Goal: Task Accomplishment & Management: Complete application form

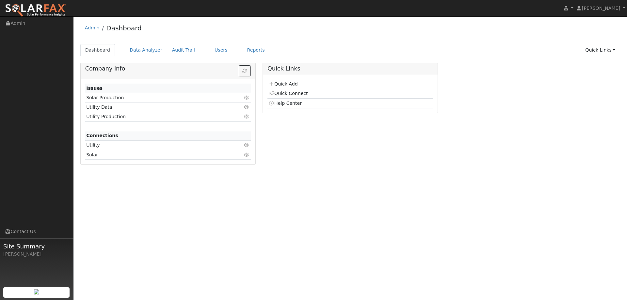
click at [294, 85] on link "Quick Add" at bounding box center [282, 83] width 29 height 5
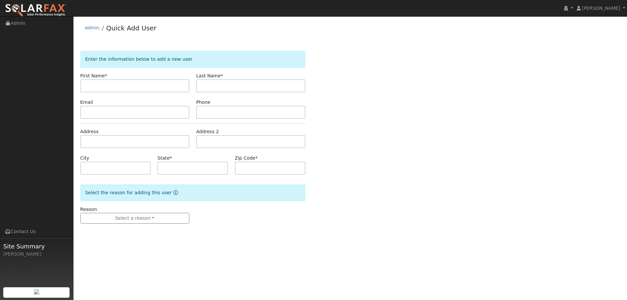
click at [126, 84] on input "text" at bounding box center [134, 85] width 109 height 13
type input "Don"
click at [273, 84] on input "text" at bounding box center [250, 85] width 109 height 13
type input "Girdner"
click at [136, 111] on input "text" at bounding box center [134, 112] width 109 height 13
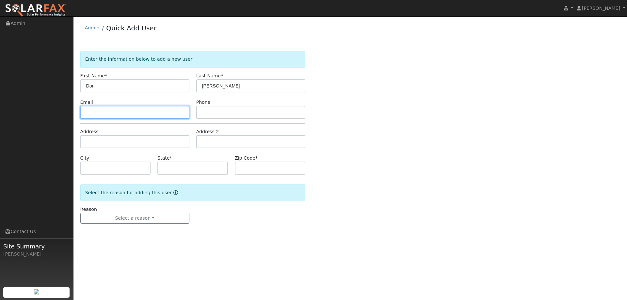
paste input "spdygirdner@gmail.com"
type input "spdygirdner@gmail.com"
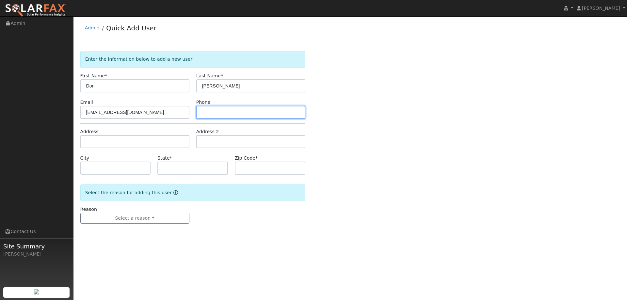
click at [226, 107] on input "text" at bounding box center [250, 112] width 109 height 13
paste input "(925) 848-7404"
type input "(925) 848-7404"
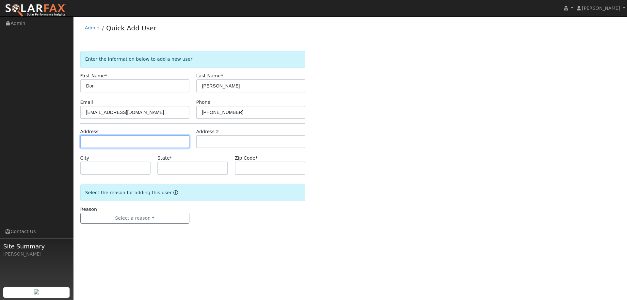
click at [180, 144] on input "text" at bounding box center [134, 141] width 109 height 13
paste input "3686 Mallard Ct"
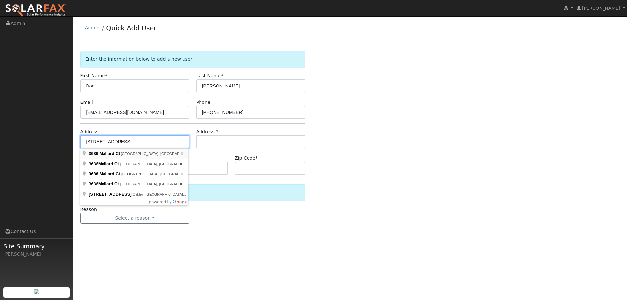
type input "3686 Mallard Court"
type input "Antioch"
type input "CA"
type input "94509"
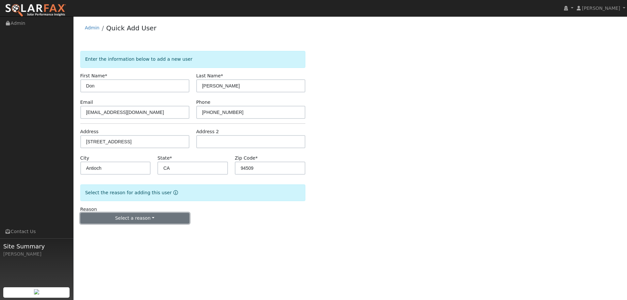
click at [151, 215] on button "Select a reason" at bounding box center [134, 218] width 109 height 11
click at [130, 230] on link "New lead" at bounding box center [117, 231] width 72 height 9
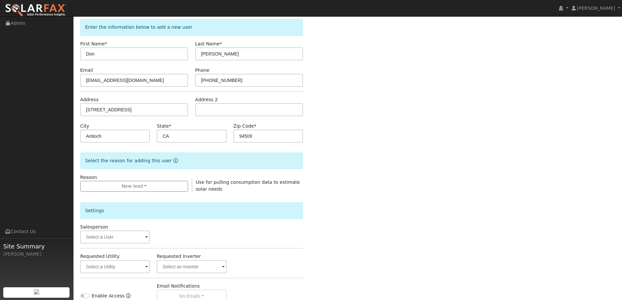
scroll to position [123, 0]
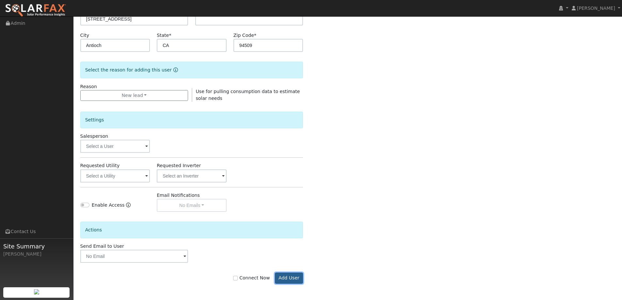
click at [294, 274] on button "Add User" at bounding box center [289, 278] width 28 height 11
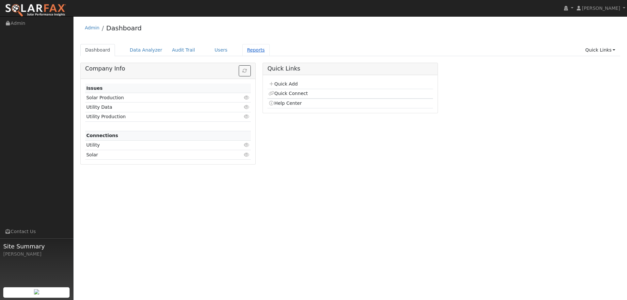
click at [242, 52] on link "Reports" at bounding box center [255, 50] width 27 height 12
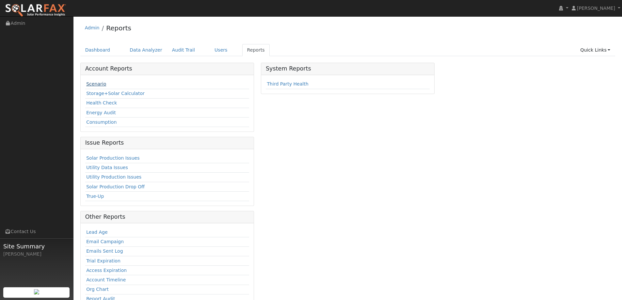
click at [102, 86] on link "Scenario" at bounding box center [96, 83] width 20 height 5
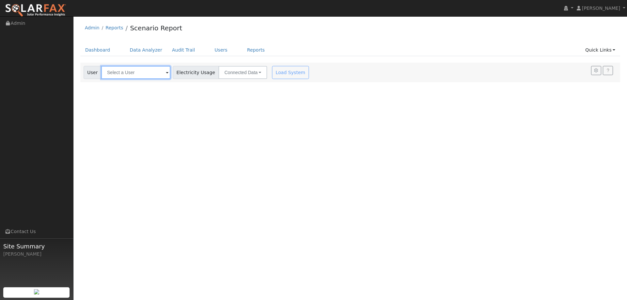
click at [134, 75] on input "text" at bounding box center [135, 72] width 69 height 13
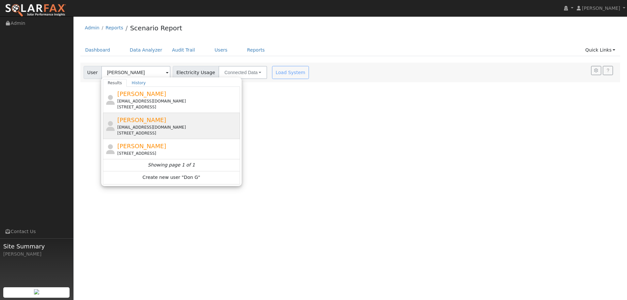
click at [189, 125] on div "spdygirdner@gmail.com" at bounding box center [177, 127] width 121 height 6
type input "Don Girdner"
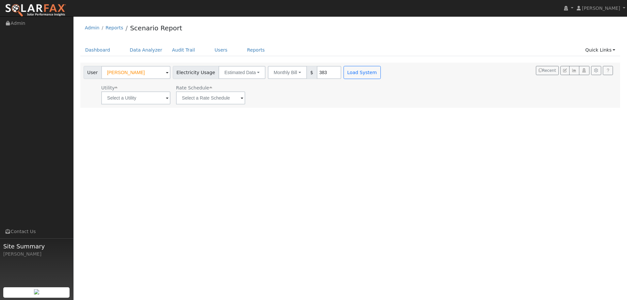
click at [136, 89] on div "Utility" at bounding box center [135, 88] width 69 height 7
click at [130, 88] on icon at bounding box center [130, 88] width 3 height 5
click at [138, 101] on input "text" at bounding box center [135, 97] width 69 height 13
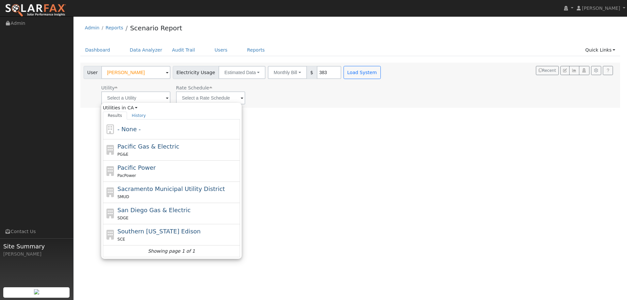
drag, startPoint x: 141, startPoint y: 148, endPoint x: 158, endPoint y: 122, distance: 31.4
click at [142, 145] on span "Pacific Gas & Electric" at bounding box center [149, 146] width 62 height 7
type input "Pacific Gas & Electric"
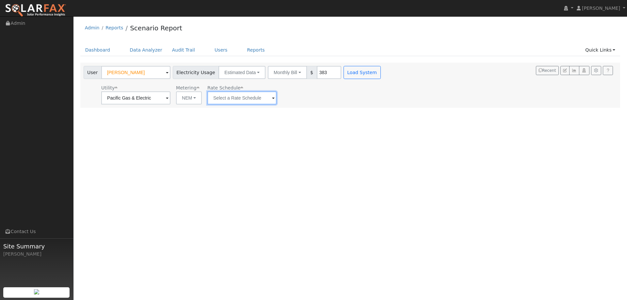
click at [242, 103] on input "text" at bounding box center [241, 97] width 69 height 13
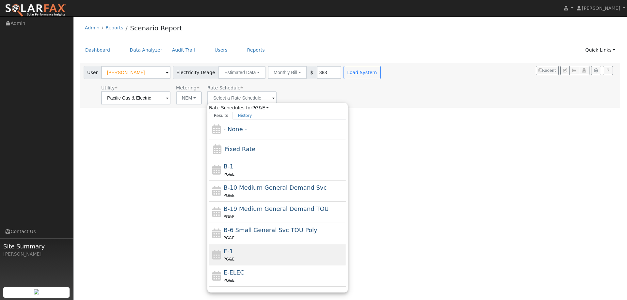
click at [237, 255] on div "E-1 PG&E" at bounding box center [284, 255] width 121 height 16
type input "E-1"
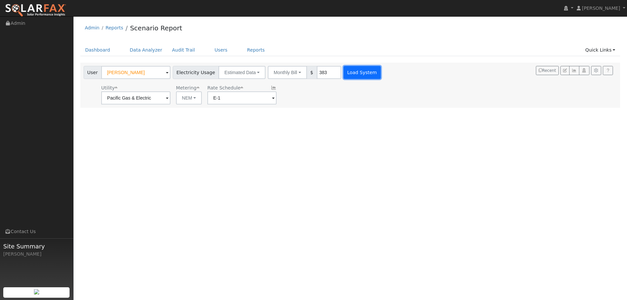
click at [361, 76] on button "Load System" at bounding box center [361, 72] width 37 height 13
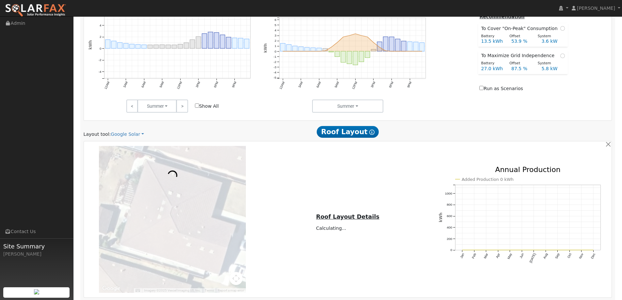
scroll to position [294, 0]
click at [127, 132] on link "Google Solar" at bounding box center [127, 133] width 33 height 7
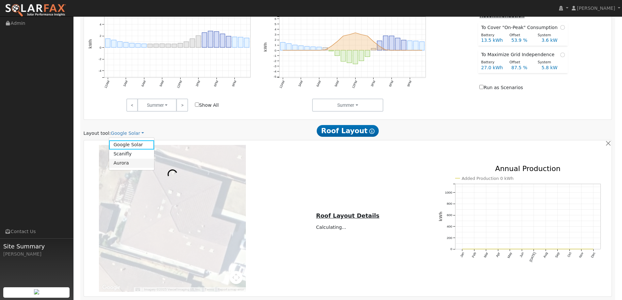
click at [129, 162] on link "Aurora" at bounding box center [131, 163] width 45 height 9
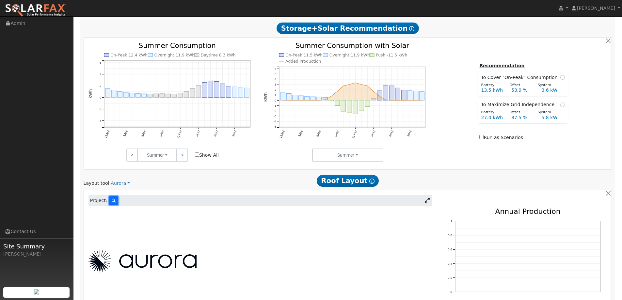
click at [112, 200] on icon at bounding box center [114, 201] width 4 height 4
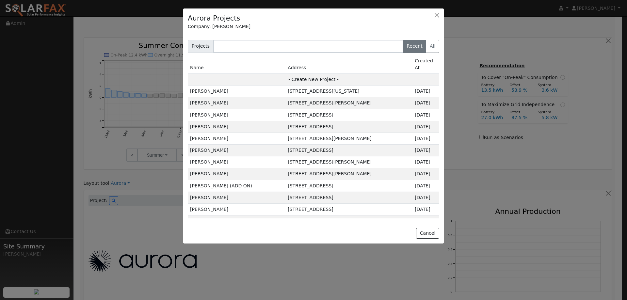
click at [319, 73] on td "- Create New Project -" at bounding box center [313, 79] width 251 height 12
type input "Don Girdner"
type input "3686 Mallard Court"
type input "Antioch"
type input "CA"
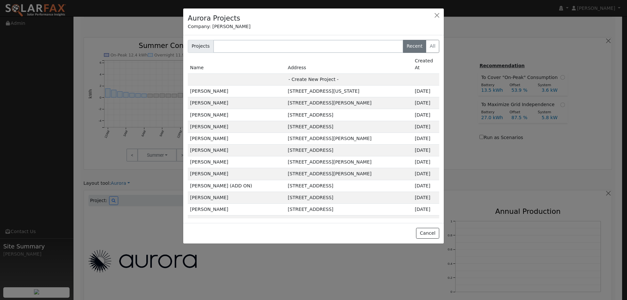
type input "94509"
type input "Design"
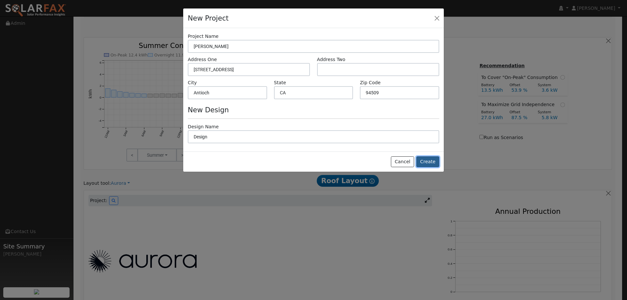
click at [424, 161] on button "Create" at bounding box center [427, 161] width 23 height 11
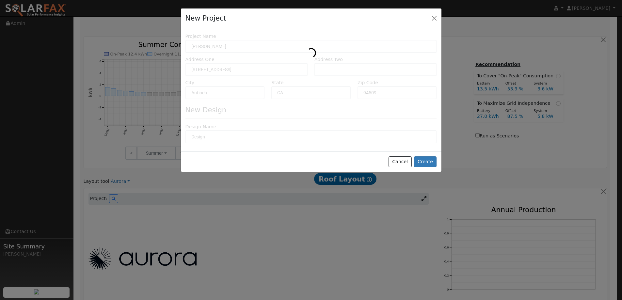
type input "0"
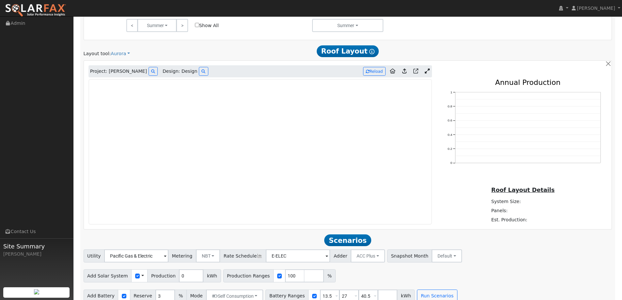
scroll to position [374, 0]
click at [54, 8] on img at bounding box center [35, 11] width 61 height 14
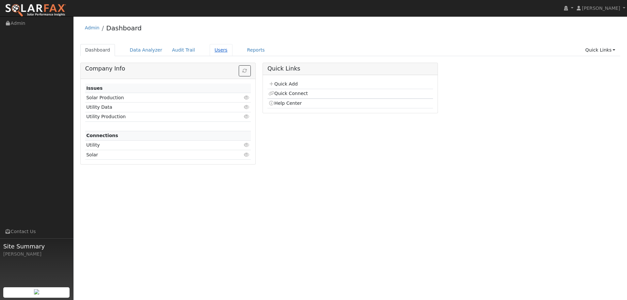
click at [210, 45] on link "Users" at bounding box center [221, 50] width 23 height 12
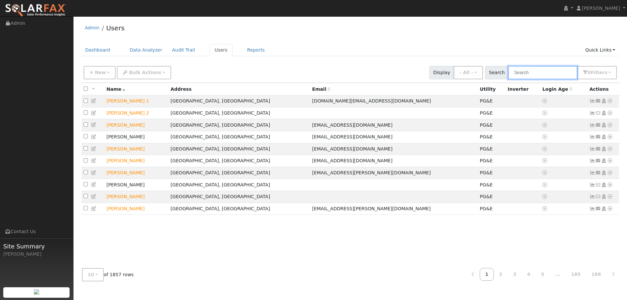
click at [553, 78] on input "text" at bounding box center [542, 72] width 69 height 13
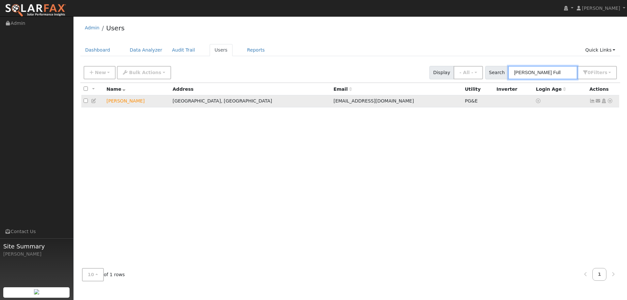
type input "Ashley Full"
click at [611, 103] on icon at bounding box center [610, 101] width 6 height 5
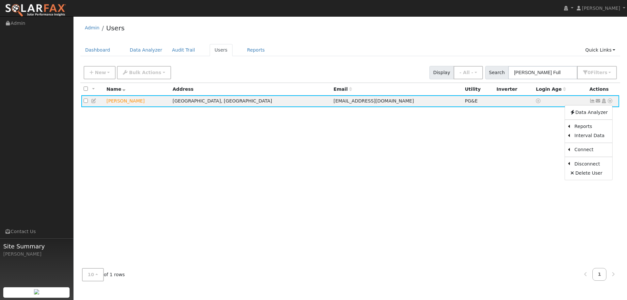
click at [483, 129] on div "All None All on page None on page Name Address Email Utility Inverter Login Age…" at bounding box center [350, 173] width 540 height 180
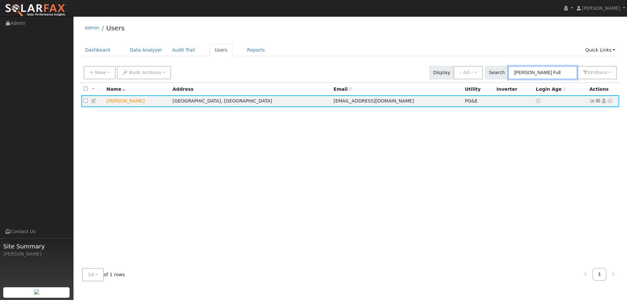
drag, startPoint x: 540, startPoint y: 76, endPoint x: 490, endPoint y: 76, distance: 49.6
click at [490, 76] on div "Search Ashley Full 0 Filter s Role Show - All - Show Leads Admin Billing Admin …" at bounding box center [551, 72] width 134 height 13
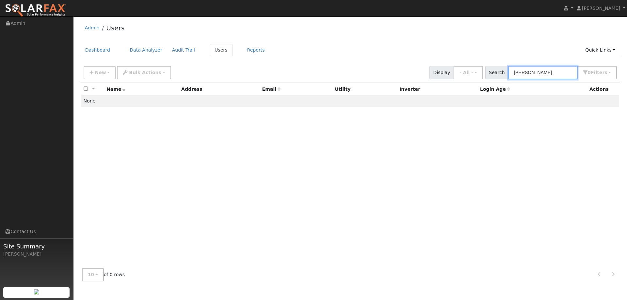
drag, startPoint x: 548, startPoint y: 73, endPoint x: 535, endPoint y: 74, distance: 13.1
click at [535, 74] on input "Gustavo Sanc" at bounding box center [542, 72] width 69 height 13
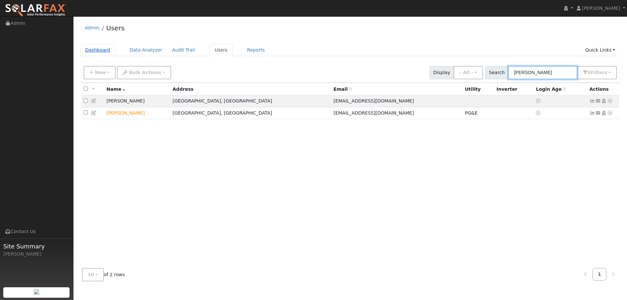
type input "Gustavo"
click at [100, 47] on link "Dashboard" at bounding box center [97, 50] width 35 height 12
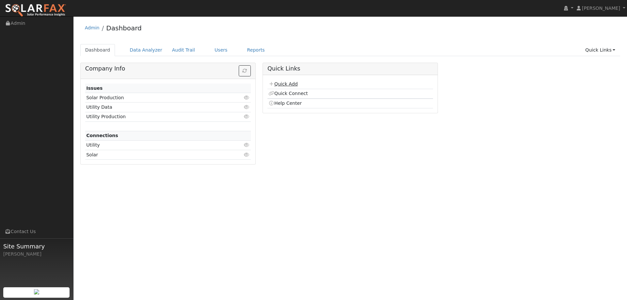
click at [277, 82] on link "Quick Add" at bounding box center [282, 83] width 29 height 5
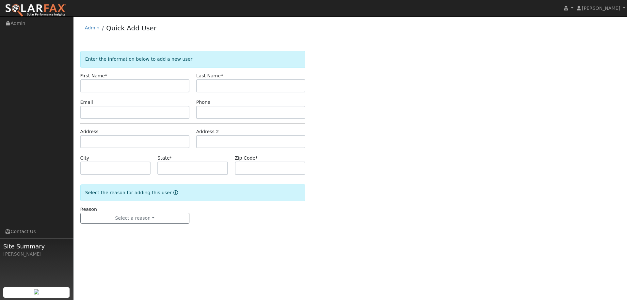
click at [146, 83] on input "text" at bounding box center [134, 85] width 109 height 13
type input "[PERSON_NAME]"
click at [215, 84] on input "text" at bounding box center [250, 85] width 109 height 13
type input "[PERSON_NAME]"
click at [146, 111] on input "text" at bounding box center [134, 112] width 109 height 13
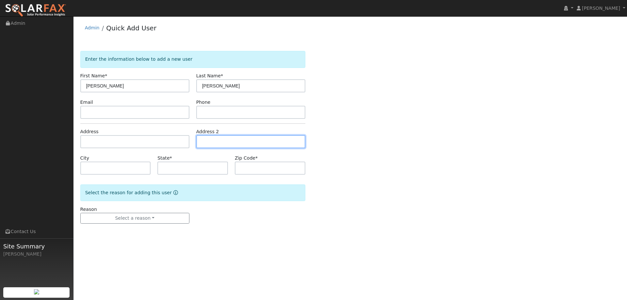
click at [218, 135] on input "text" at bounding box center [250, 141] width 109 height 13
paste input "[PHONE_NUMBER]"
type input "[PHONE_NUMBER]"
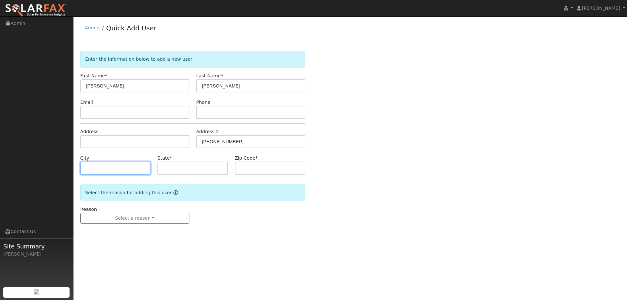
click at [118, 172] on input "text" at bounding box center [115, 168] width 71 height 13
click at [140, 145] on input "text" at bounding box center [134, 141] width 109 height 13
paste input "[STREET_ADDRESS]"
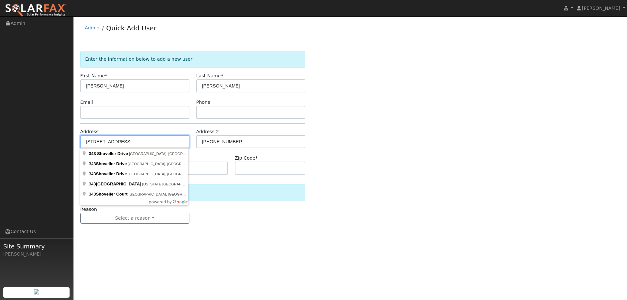
type input "[STREET_ADDRESS]"
type input "Suisun City"
type input "CA"
type input "94585"
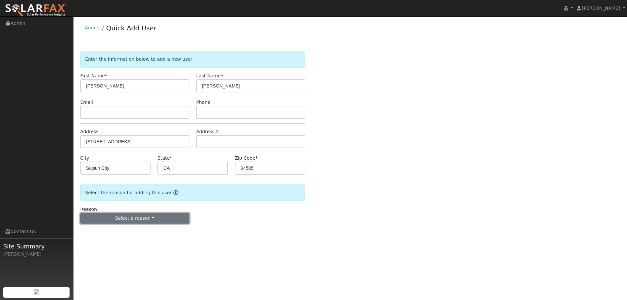
click at [148, 214] on button "Select a reason" at bounding box center [134, 218] width 109 height 11
click at [124, 230] on link "New lead" at bounding box center [117, 231] width 72 height 9
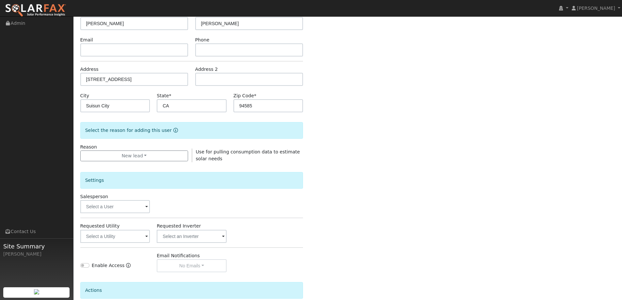
scroll to position [123, 0]
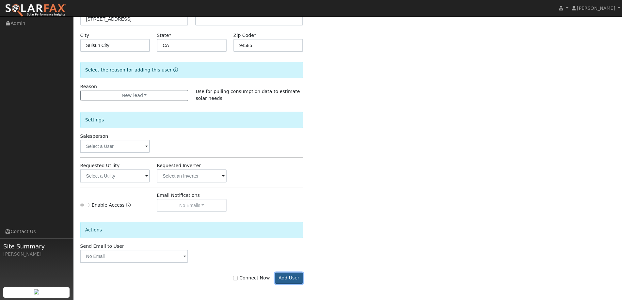
click at [288, 278] on button "Add User" at bounding box center [289, 278] width 28 height 11
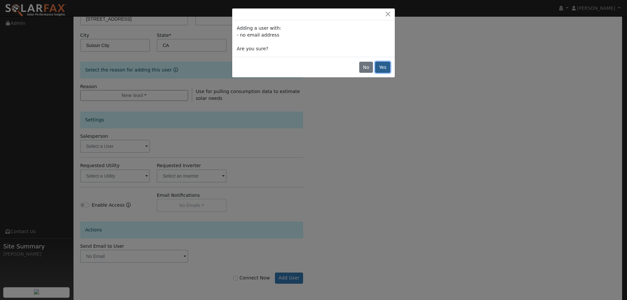
click at [387, 67] on button "Yes" at bounding box center [382, 67] width 15 height 11
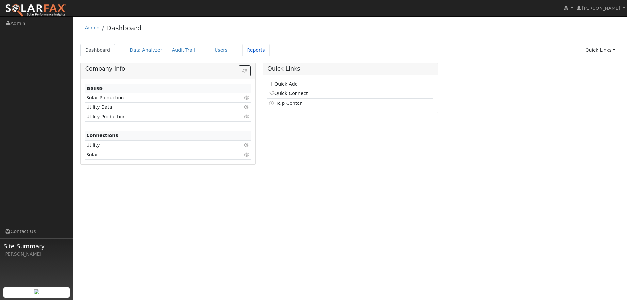
click at [248, 49] on link "Reports" at bounding box center [255, 50] width 27 height 12
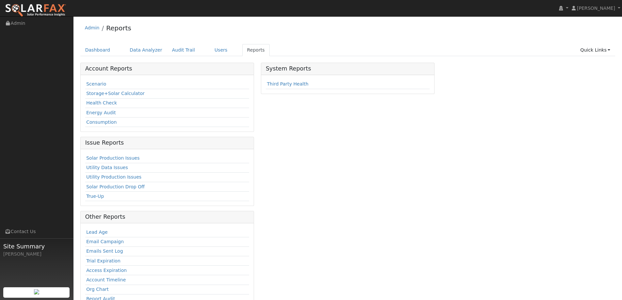
click at [97, 89] on td "Storage+Solar Calculator" at bounding box center [167, 93] width 164 height 9
click at [98, 84] on link "Scenario" at bounding box center [96, 83] width 20 height 5
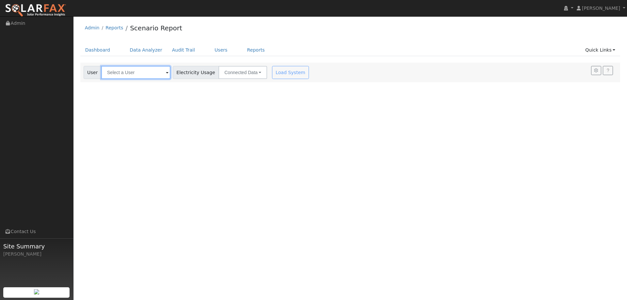
click at [139, 76] on input "text" at bounding box center [135, 72] width 69 height 13
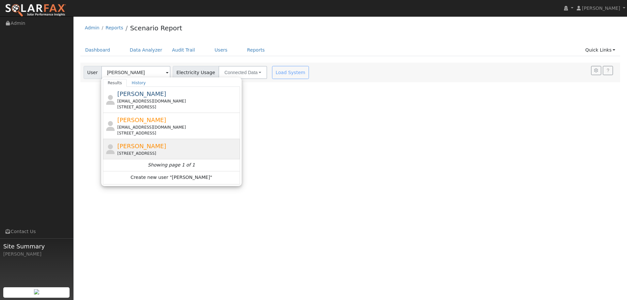
click at [196, 148] on div "[PERSON_NAME] [STREET_ADDRESS]" at bounding box center [177, 149] width 121 height 15
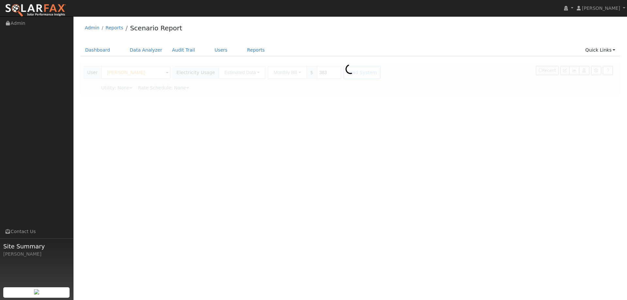
type input "[PERSON_NAME]"
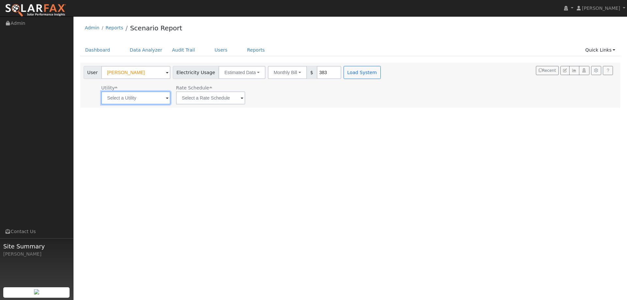
click at [154, 101] on input "text" at bounding box center [135, 97] width 69 height 13
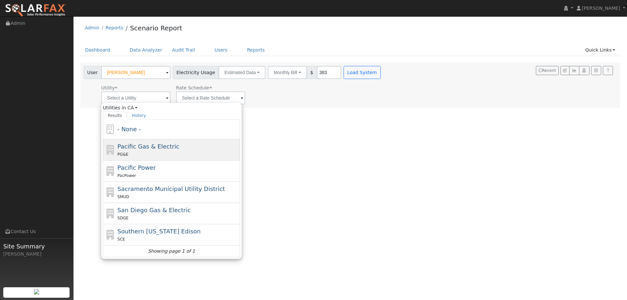
click at [164, 150] on span "Pacific Gas & Electric" at bounding box center [149, 146] width 62 height 7
type input "Pacific Gas & Electric"
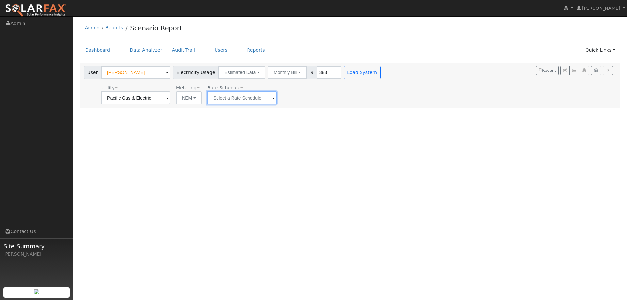
click at [252, 94] on input "text" at bounding box center [241, 97] width 69 height 13
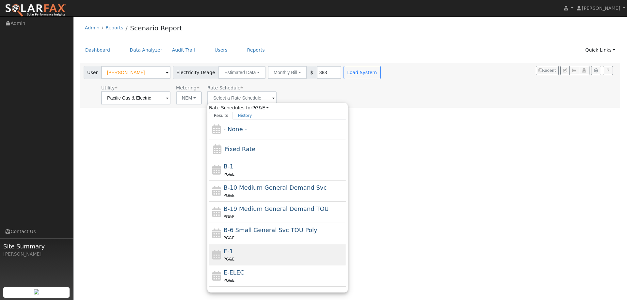
click at [260, 246] on div "E-1 PG&E" at bounding box center [277, 254] width 137 height 21
type input "E-1"
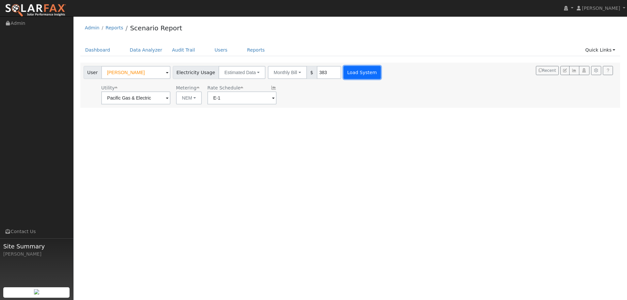
click at [346, 73] on button "Load System" at bounding box center [361, 72] width 37 height 13
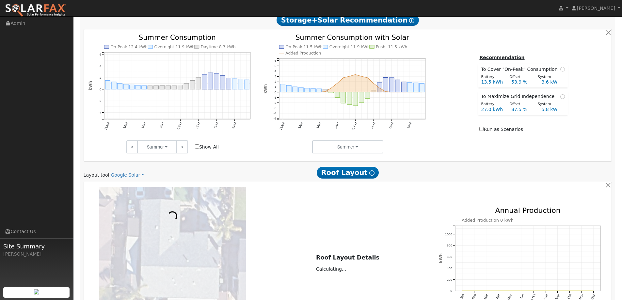
scroll to position [261, 0]
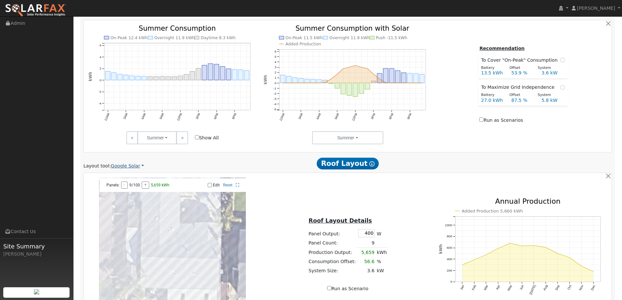
click at [135, 165] on link "Google Solar" at bounding box center [127, 166] width 33 height 7
click at [135, 194] on link "Aurora" at bounding box center [131, 195] width 45 height 9
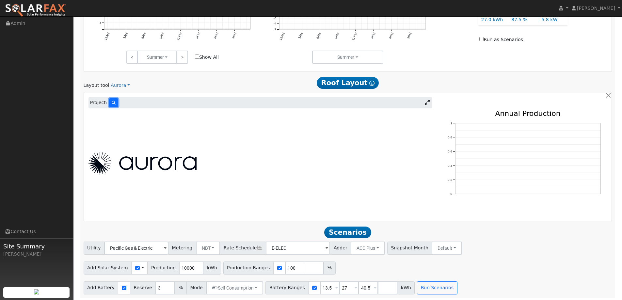
click at [109, 105] on button at bounding box center [113, 102] width 9 height 9
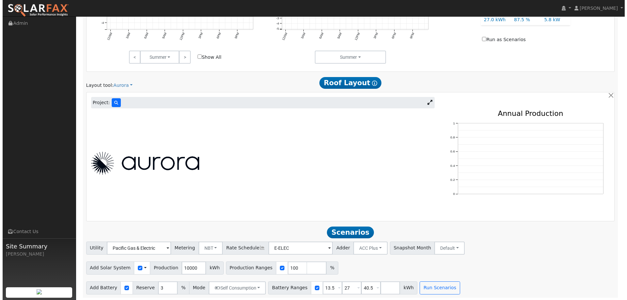
scroll to position [342, 0]
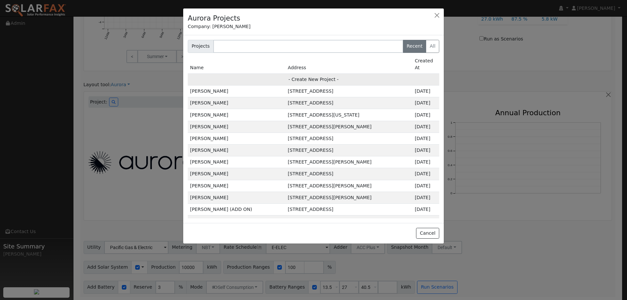
click at [304, 73] on td "- Create New Project -" at bounding box center [313, 79] width 251 height 12
type input "Gustavo Sanchez"
type input "343 Shoveller Drive"
type input "Suisun City"
type input "CA"
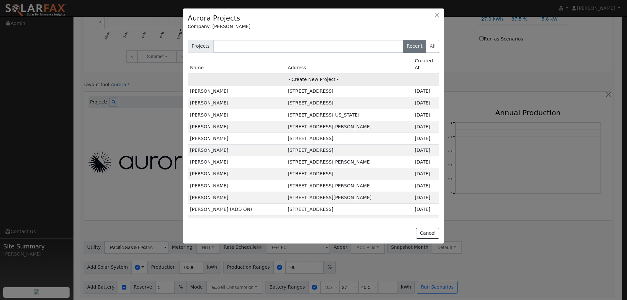
type input "94585"
type input "Design"
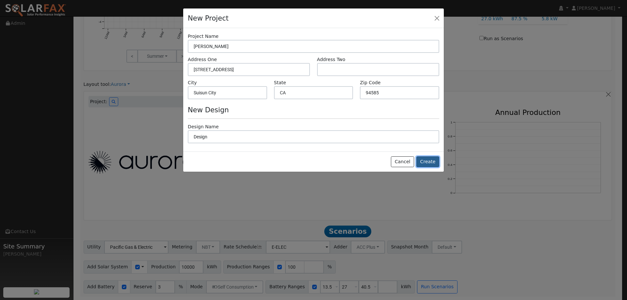
click at [429, 162] on button "Create" at bounding box center [427, 161] width 23 height 11
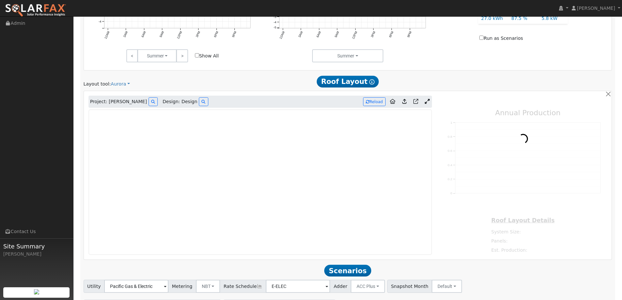
type input "0"
click at [57, 5] on img at bounding box center [35, 11] width 61 height 14
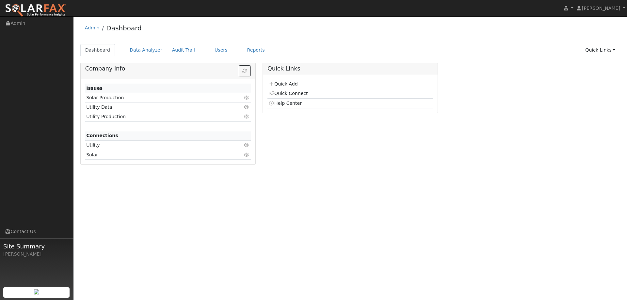
click at [280, 84] on link "Quick Add" at bounding box center [282, 83] width 29 height 5
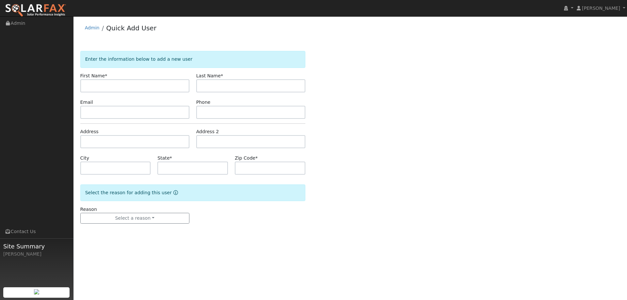
click at [141, 82] on input "text" at bounding box center [134, 85] width 109 height 13
type input "[PERSON_NAME]"
click at [215, 84] on input "text" at bounding box center [250, 85] width 109 height 13
type input "Eauchou"
click at [123, 113] on input "text" at bounding box center [134, 112] width 109 height 13
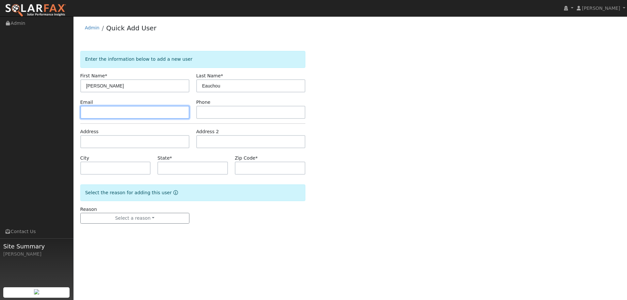
paste input "(510) 516-5096"
type input "(510) 516-5096"
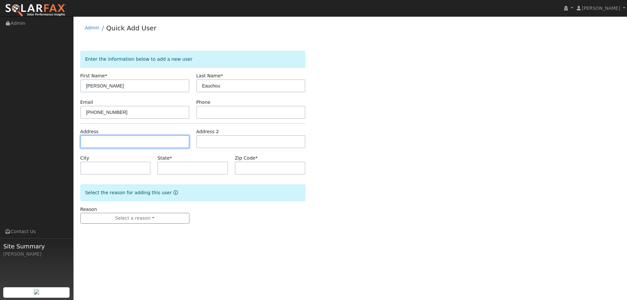
click at [112, 143] on input "text" at bounding box center [134, 141] width 109 height 13
click at [173, 142] on input "text" at bounding box center [134, 141] width 109 height 13
paste input "[STREET_ADDRESS]"
type input "[STREET_ADDRESS]"
type input "[PERSON_NAME]"
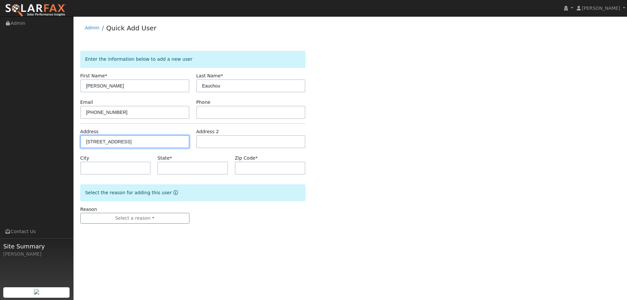
type input "CA"
type input "95620"
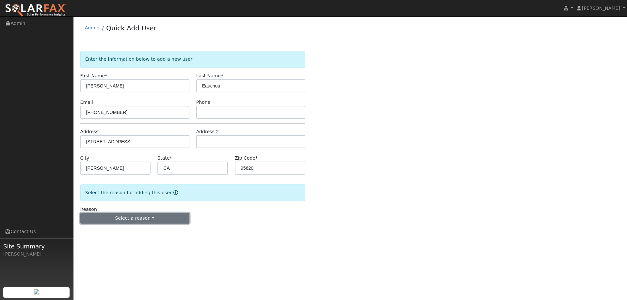
click at [152, 217] on button "Select a reason" at bounding box center [134, 218] width 109 height 11
click at [133, 230] on link "New lead" at bounding box center [117, 231] width 72 height 9
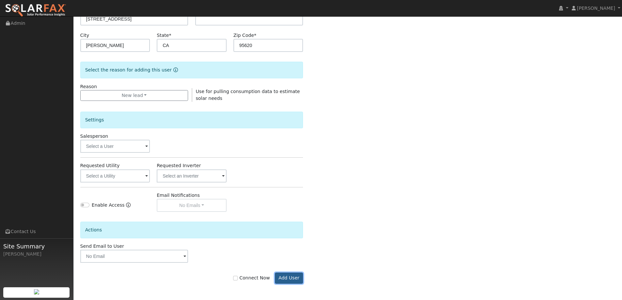
click at [288, 273] on button "Add User" at bounding box center [289, 278] width 28 height 11
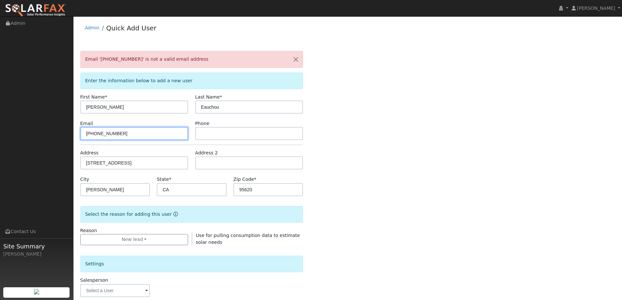
drag, startPoint x: 130, startPoint y: 131, endPoint x: 84, endPoint y: 135, distance: 46.0
click at [84, 135] on input "(510) 516-5096" at bounding box center [134, 133] width 108 height 13
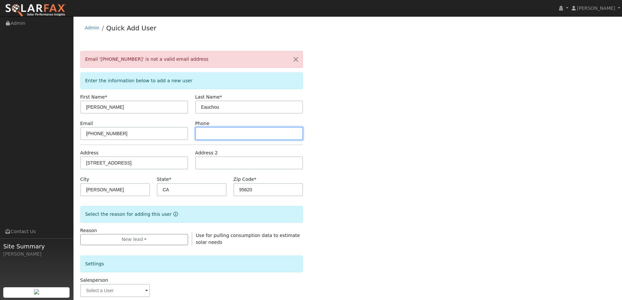
click at [249, 132] on input "text" at bounding box center [249, 133] width 108 height 13
paste input "(510) 516-5096"
click at [202, 135] on input "(510) 516-5096" at bounding box center [249, 133] width 108 height 13
type input "(510) 516-5096"
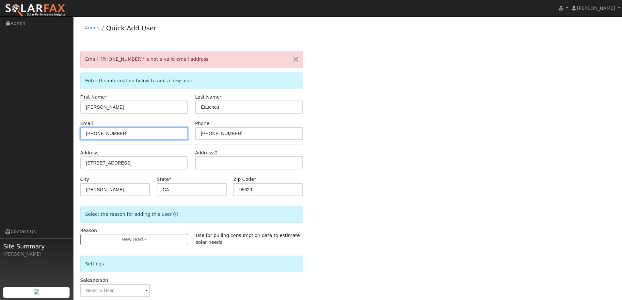
drag, startPoint x: 161, startPoint y: 134, endPoint x: 29, endPoint y: 134, distance: 132.2
click at [29, 134] on div "installed Lilliana Cruz Lilliana Cruz Profile My Company Help Center Terms Of S…" at bounding box center [311, 230] width 622 height 428
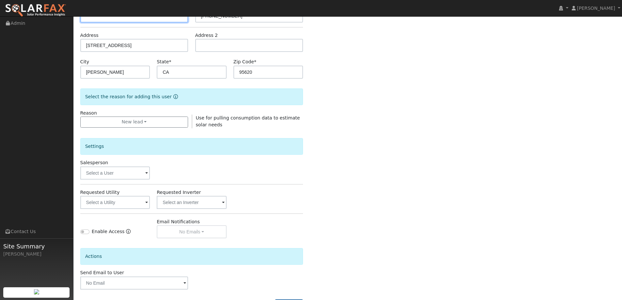
scroll to position [144, 0]
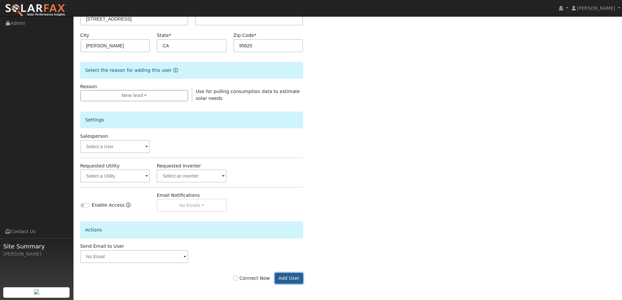
click at [284, 282] on button "Add User" at bounding box center [289, 278] width 28 height 11
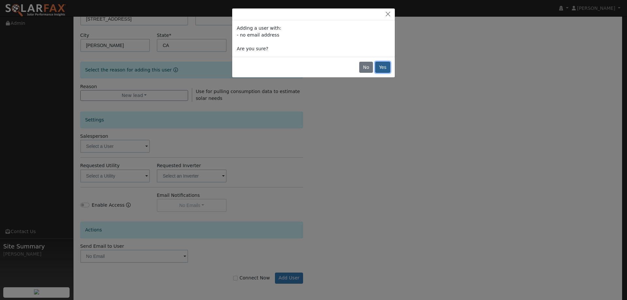
click at [378, 63] on button "Yes" at bounding box center [382, 67] width 15 height 11
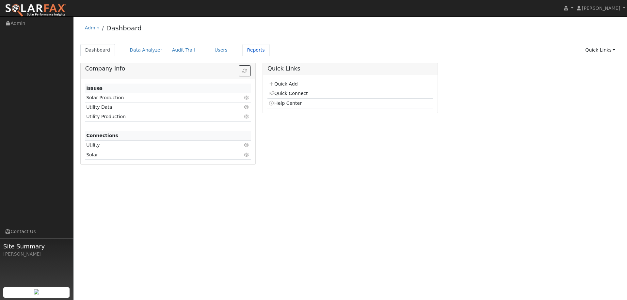
click at [246, 49] on link "Reports" at bounding box center [255, 50] width 27 height 12
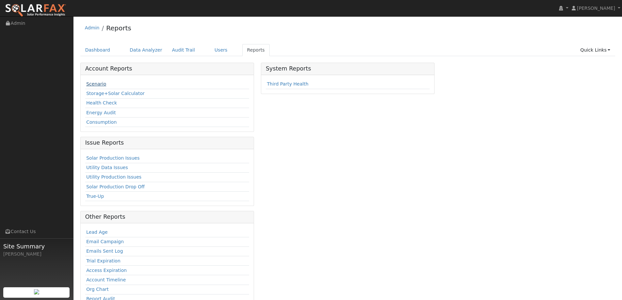
click at [89, 82] on link "Scenario" at bounding box center [96, 83] width 20 height 5
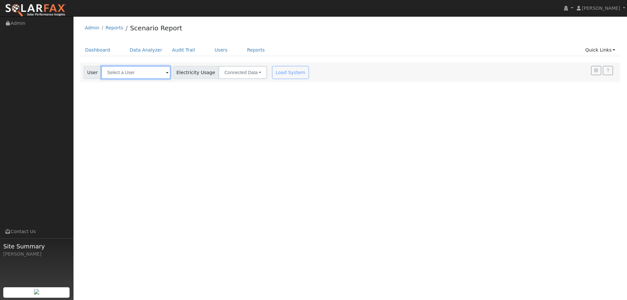
click at [137, 68] on input "text" at bounding box center [135, 72] width 69 height 13
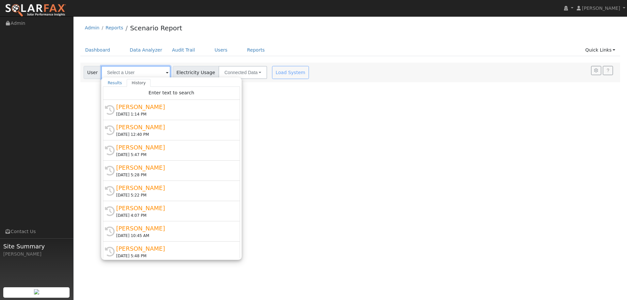
type input "A"
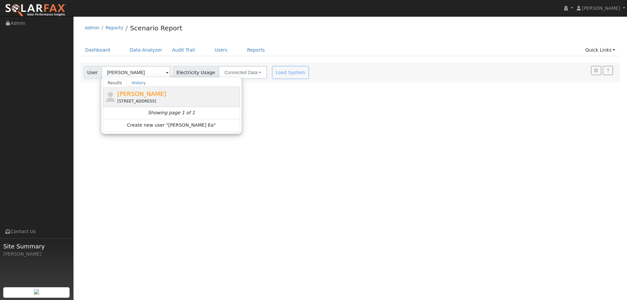
click at [158, 96] on div "[PERSON_NAME] [STREET_ADDRESS]" at bounding box center [177, 96] width 121 height 15
type input "[PERSON_NAME]"
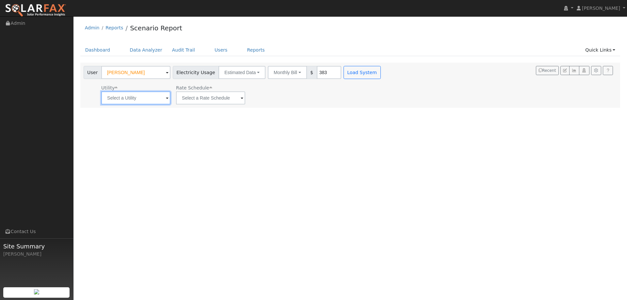
click at [132, 103] on input "text" at bounding box center [135, 97] width 69 height 13
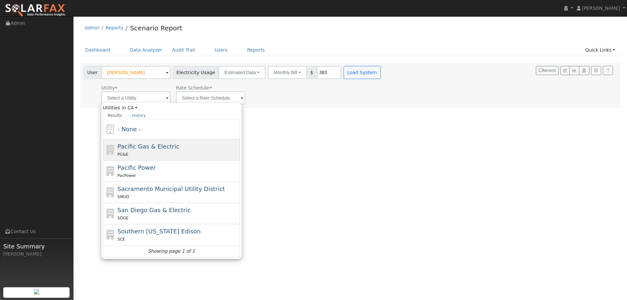
click at [151, 149] on span "Pacific Gas & Electric" at bounding box center [149, 146] width 62 height 7
type input "Pacific Gas & Electric"
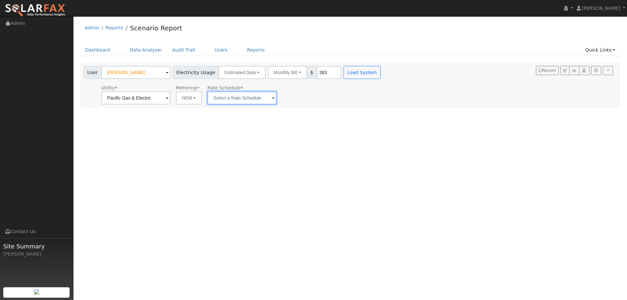
click at [256, 96] on input "text" at bounding box center [241, 97] width 69 height 13
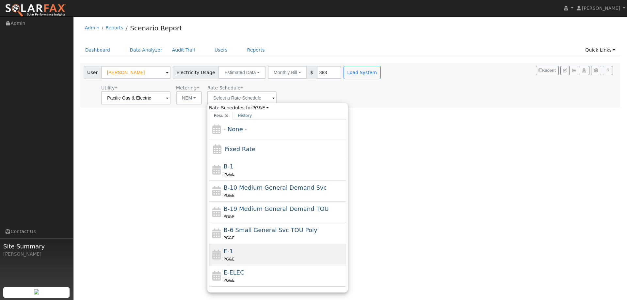
click at [238, 252] on div "E-1 PG&E" at bounding box center [284, 255] width 121 height 16
type input "E-1"
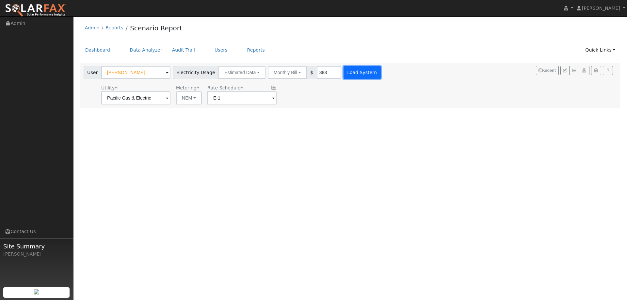
click at [355, 71] on button "Load System" at bounding box center [361, 72] width 37 height 13
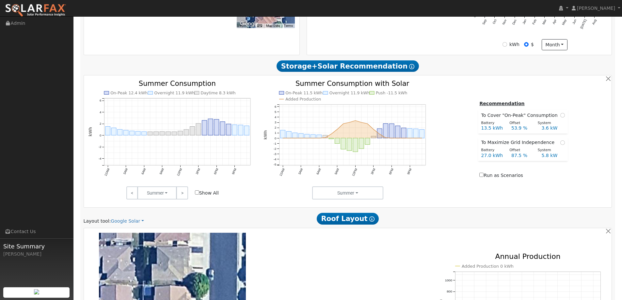
scroll to position [294, 0]
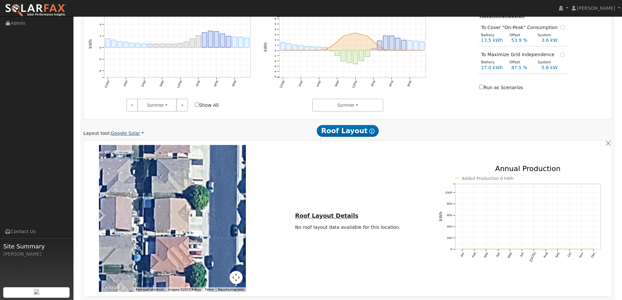
click at [131, 132] on link "Google Solar" at bounding box center [127, 133] width 33 height 7
click at [132, 163] on link "Aurora" at bounding box center [131, 163] width 45 height 9
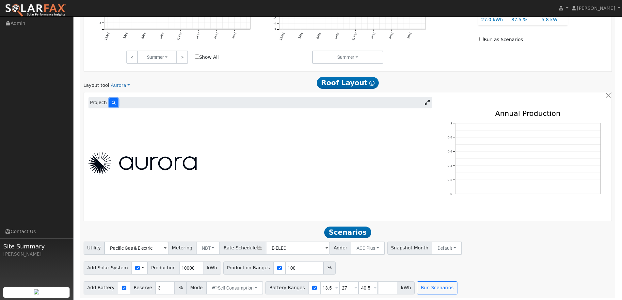
click at [112, 103] on icon at bounding box center [114, 103] width 4 height 4
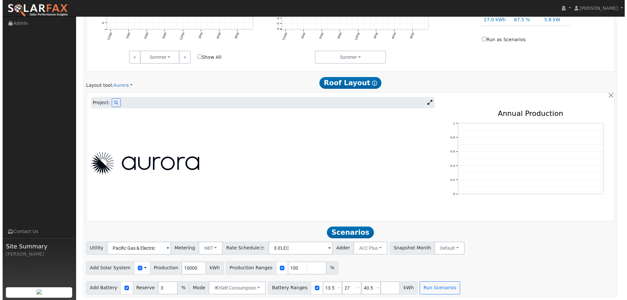
scroll to position [342, 0]
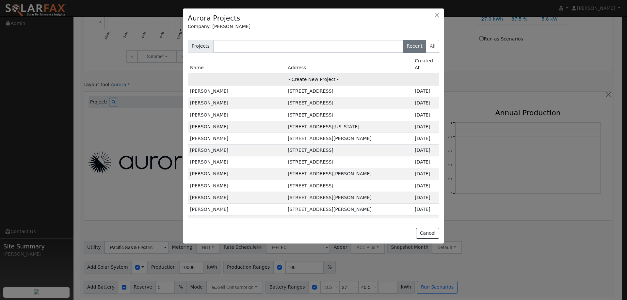
click at [368, 73] on td "- Create New Project -" at bounding box center [313, 79] width 251 height 12
type input "[PERSON_NAME]"
type input "[STREET_ADDRESS]"
type input "[PERSON_NAME]"
type input "CA"
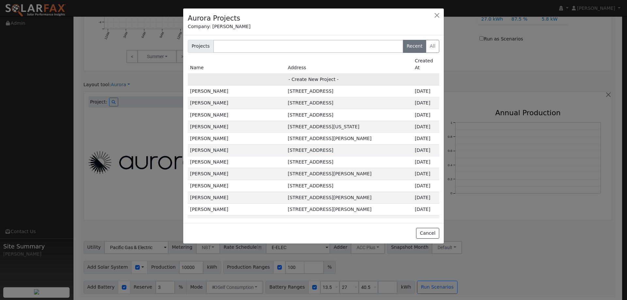
type input "95620"
type input "Design"
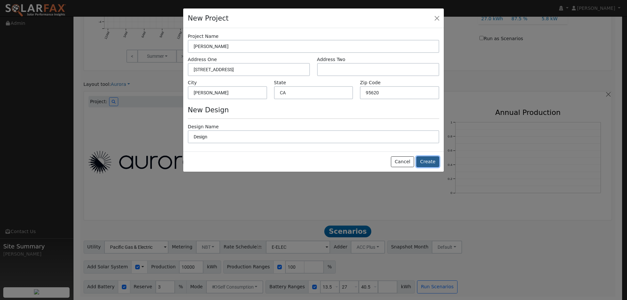
click at [431, 162] on button "Create" at bounding box center [427, 161] width 23 height 11
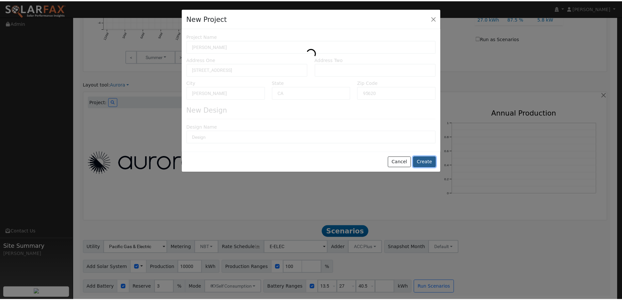
scroll to position [343, 0]
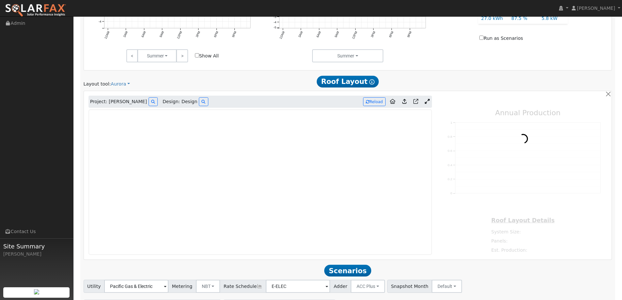
type input "0"
click at [34, 1] on link at bounding box center [35, 8] width 71 height 16
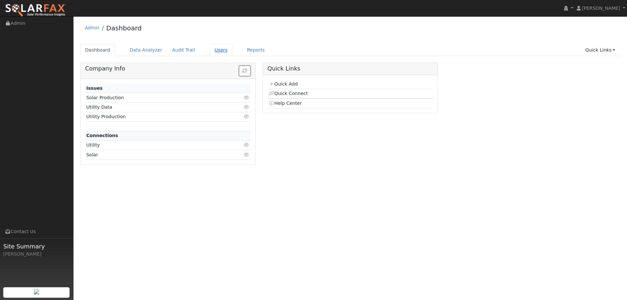
click at [210, 47] on link "Users" at bounding box center [221, 50] width 23 height 12
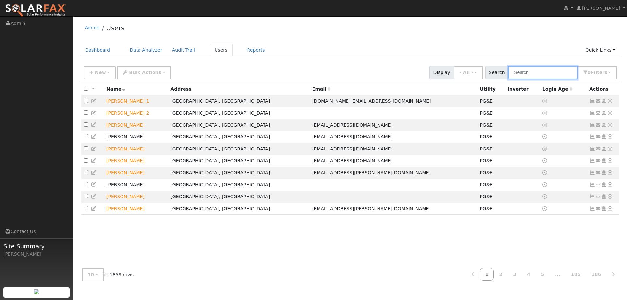
click at [516, 73] on input "text" at bounding box center [542, 72] width 69 height 13
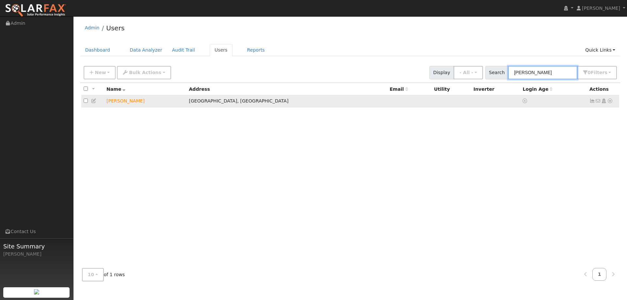
type input "[PERSON_NAME]"
click at [610, 100] on icon at bounding box center [610, 101] width 6 height 5
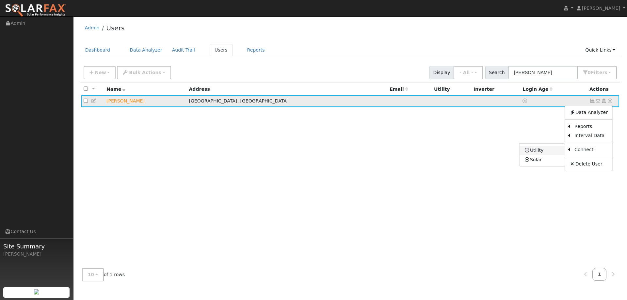
click at [542, 154] on link "Utility" at bounding box center [541, 150] width 45 height 9
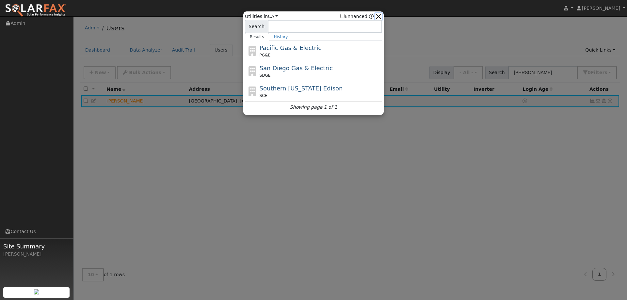
click at [377, 15] on button "button" at bounding box center [378, 16] width 7 height 7
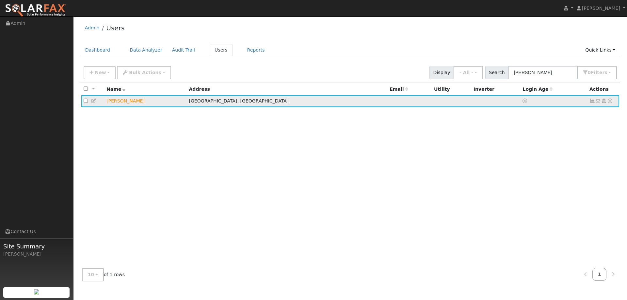
click at [612, 103] on td "No email address Send Email... Copy a Link Reset Password Open Access Data Anal…" at bounding box center [603, 101] width 32 height 12
click at [610, 103] on icon at bounding box center [610, 101] width 6 height 5
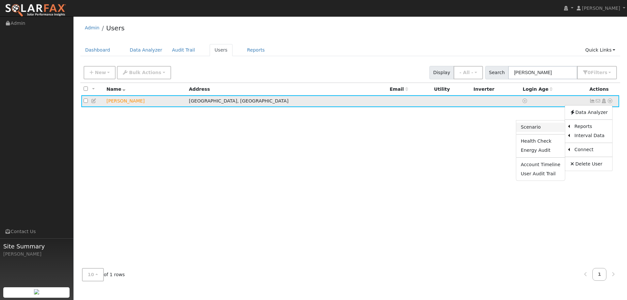
click at [548, 130] on link "Scenario" at bounding box center [540, 127] width 49 height 9
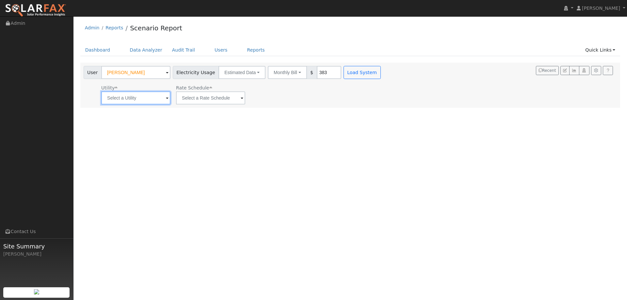
click at [155, 103] on input "text" at bounding box center [135, 97] width 69 height 13
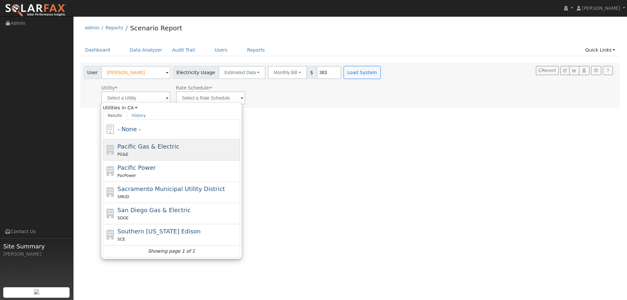
click at [154, 150] on span "Pacific Gas & Electric" at bounding box center [149, 146] width 62 height 7
type input "Pacific Gas & Electric"
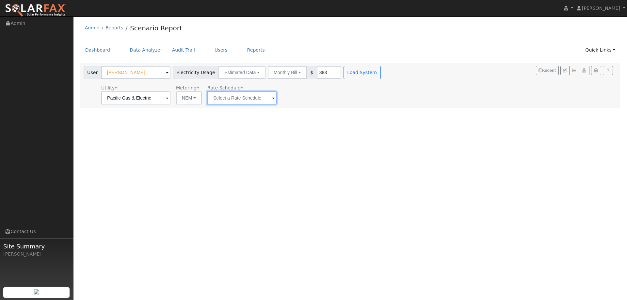
click at [250, 101] on input "text" at bounding box center [241, 97] width 69 height 13
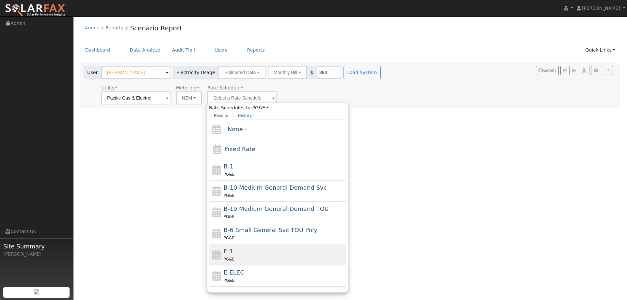
click at [254, 252] on div "E-1 PG&E" at bounding box center [284, 255] width 121 height 16
type input "E-1"
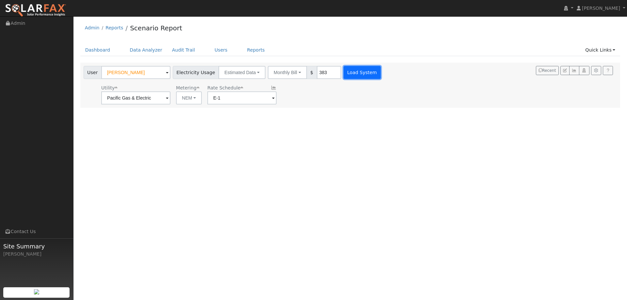
click at [347, 70] on button "Load System" at bounding box center [361, 72] width 37 height 13
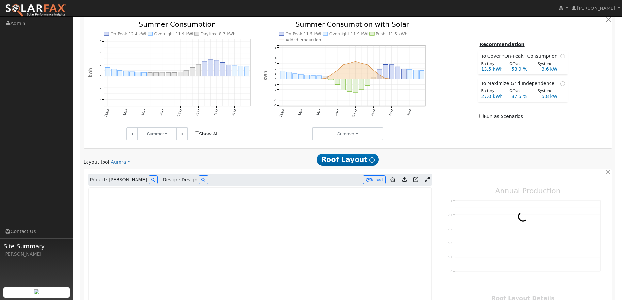
type input "0"
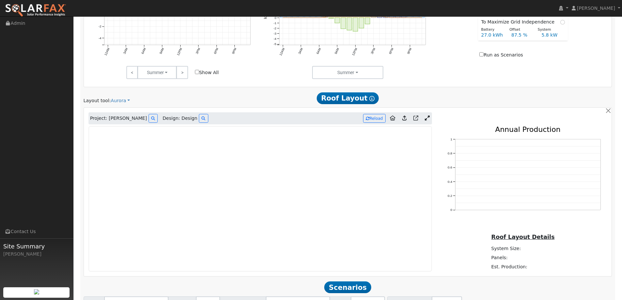
click at [52, 5] on img at bounding box center [35, 11] width 61 height 14
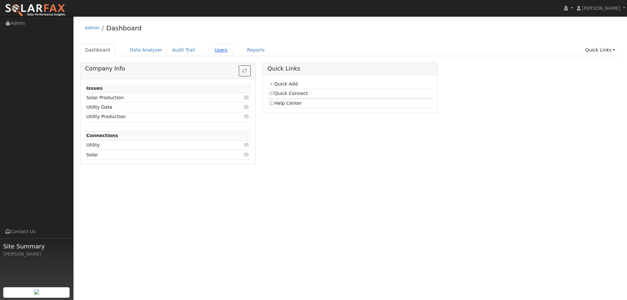
click at [215, 51] on link "Users" at bounding box center [221, 50] width 23 height 12
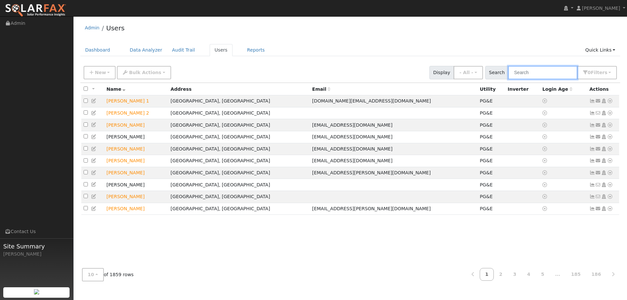
click at [522, 74] on input "text" at bounding box center [542, 72] width 69 height 13
type input "[PERSON_NAME]"
